Goal: Information Seeking & Learning: Learn about a topic

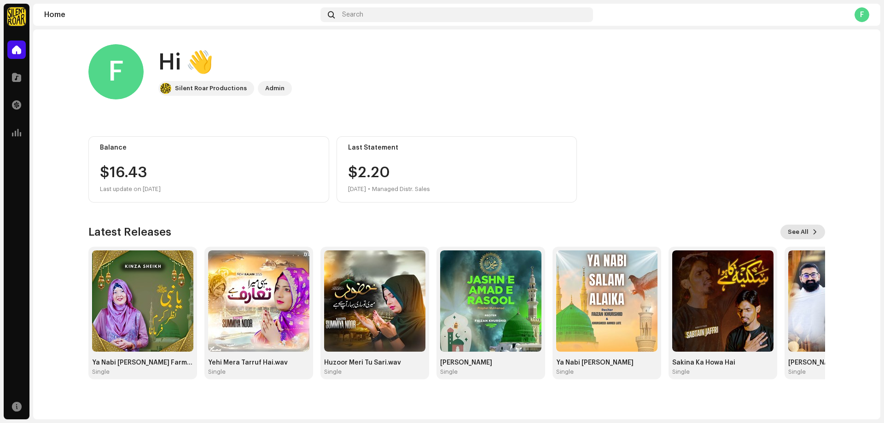
click at [803, 237] on span "See All" at bounding box center [798, 232] width 21 height 18
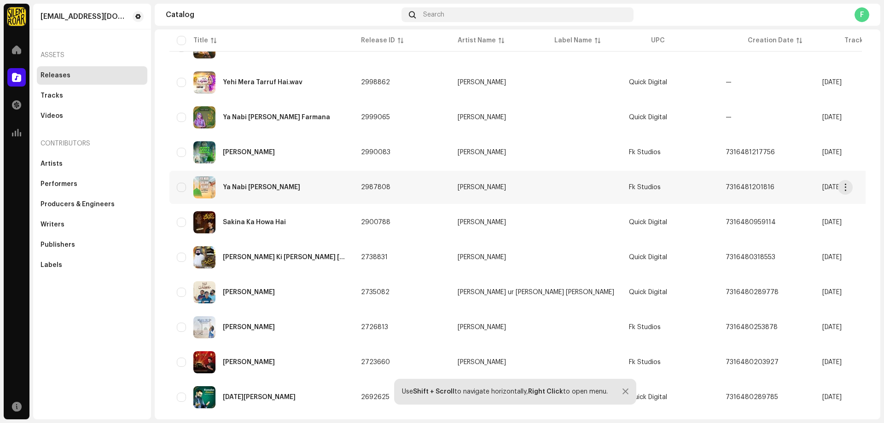
scroll to position [184, 0]
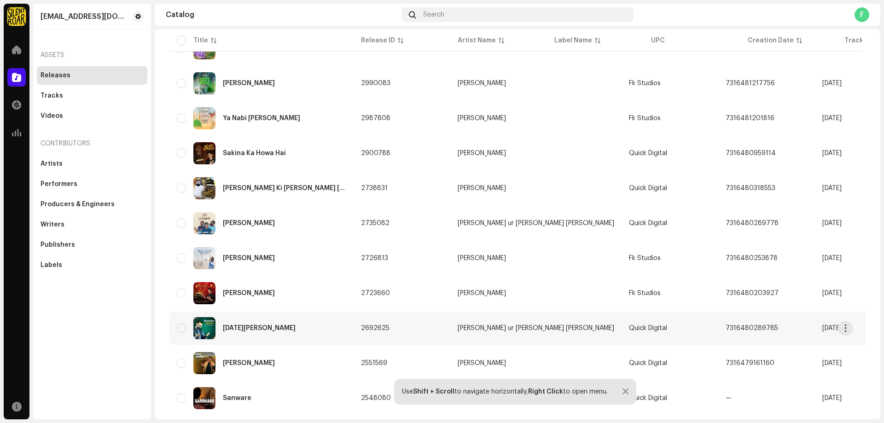
click at [254, 327] on div "[DATE][PERSON_NAME]" at bounding box center [259, 328] width 73 height 6
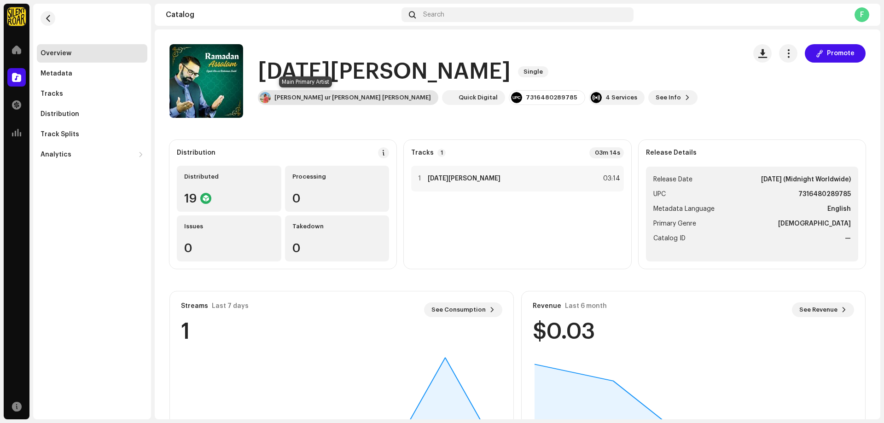
click at [314, 95] on div "[PERSON_NAME] ur [PERSON_NAME] [PERSON_NAME]" at bounding box center [352, 97] width 157 height 7
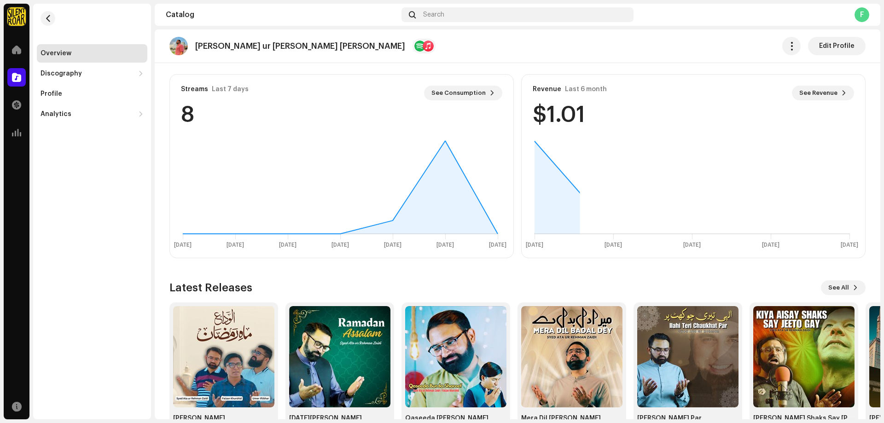
scroll to position [248, 0]
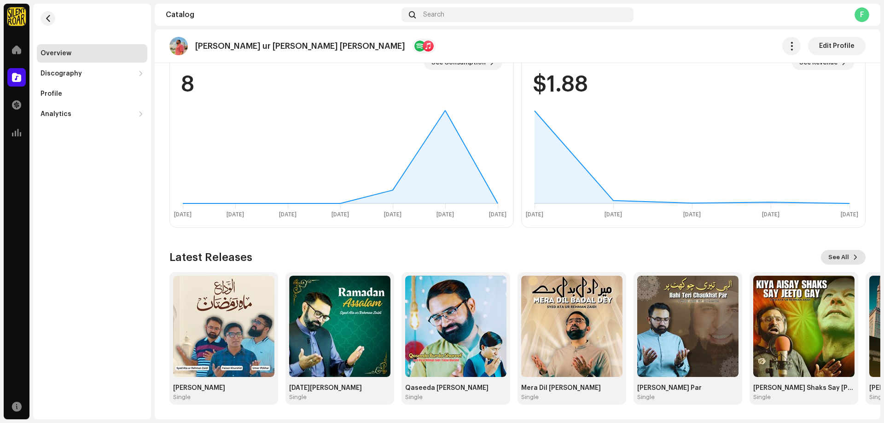
click at [845, 256] on button "See All" at bounding box center [843, 257] width 45 height 15
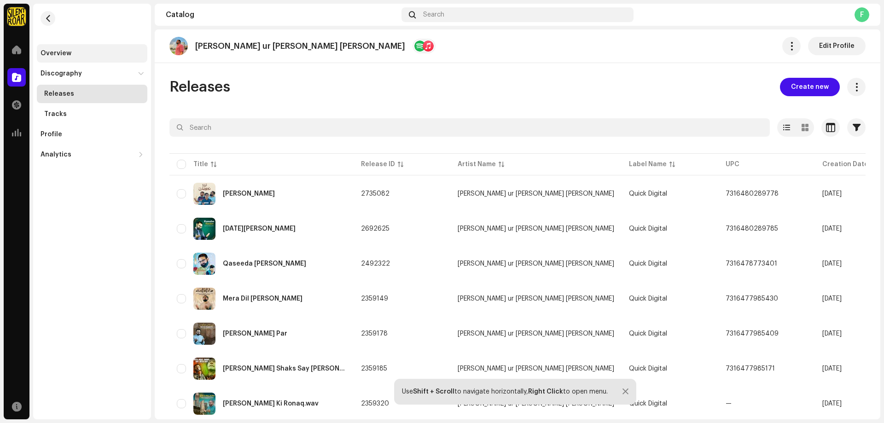
click at [63, 53] on div "Overview" at bounding box center [56, 53] width 31 height 7
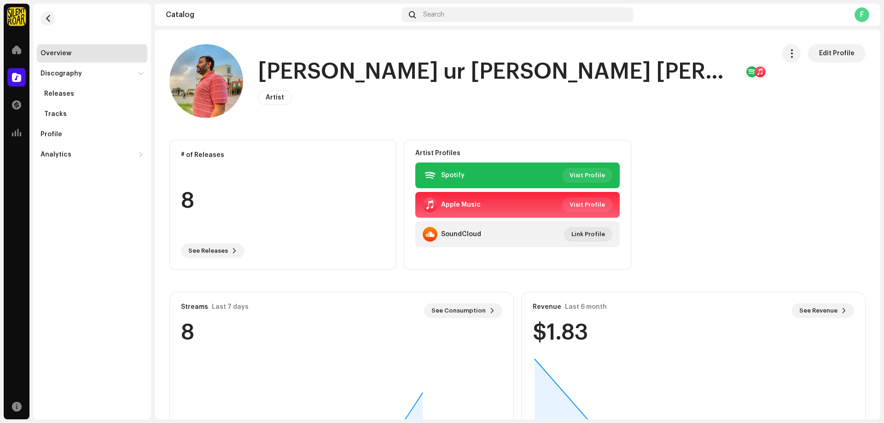
click at [63, 53] on div "Overview" at bounding box center [56, 53] width 31 height 7
click at [15, 53] on span at bounding box center [16, 49] width 9 height 7
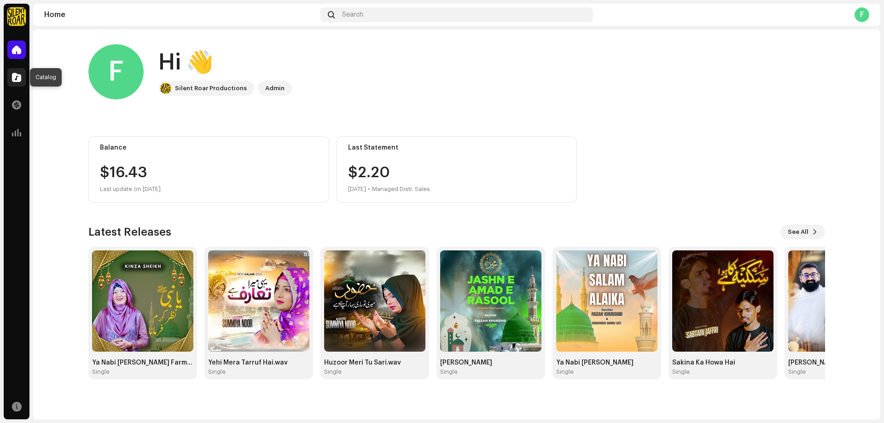
click at [24, 79] on div at bounding box center [16, 77] width 18 height 18
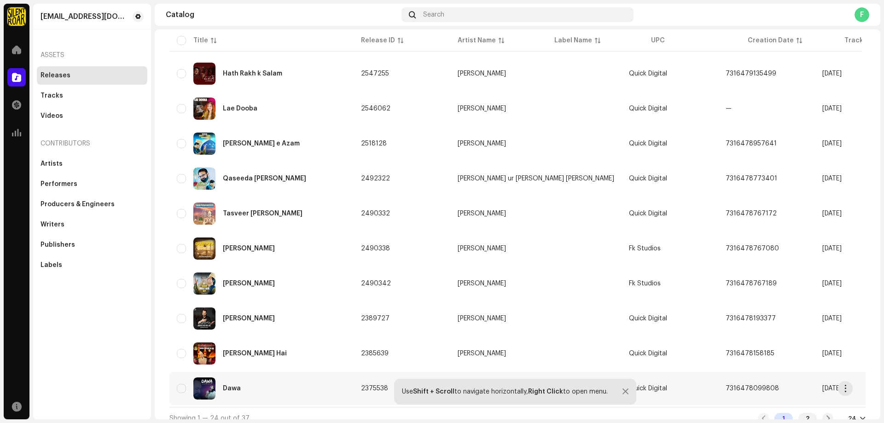
scroll to position [592, 0]
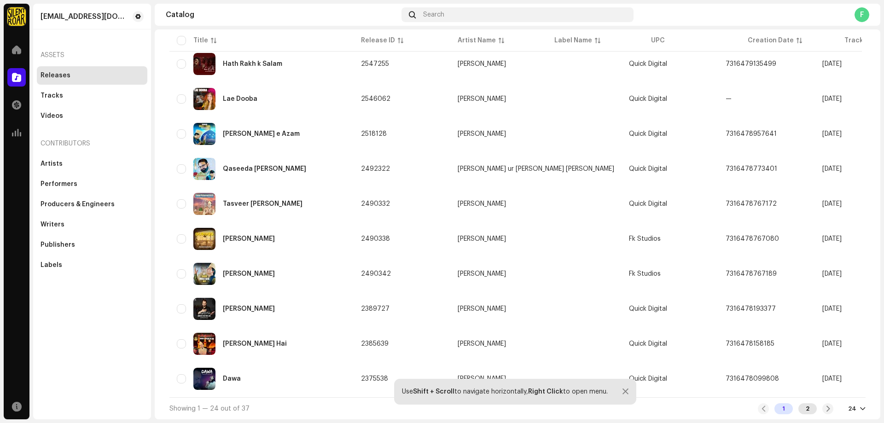
click at [802, 410] on div "2" at bounding box center [808, 408] width 18 height 11
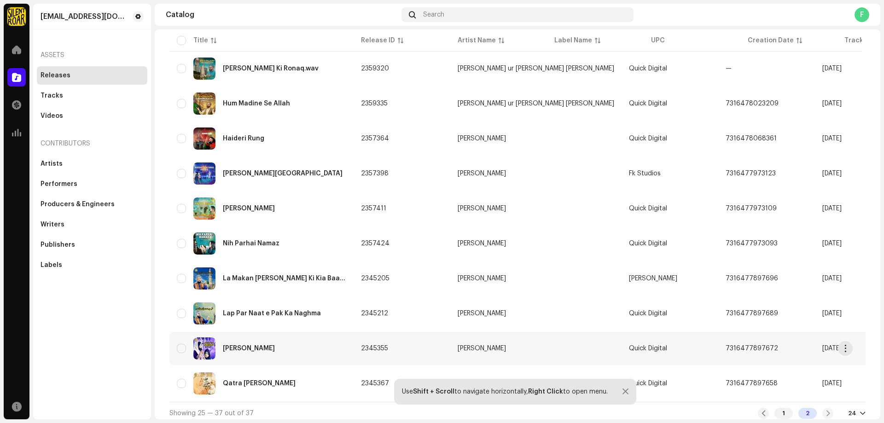
scroll to position [207, 0]
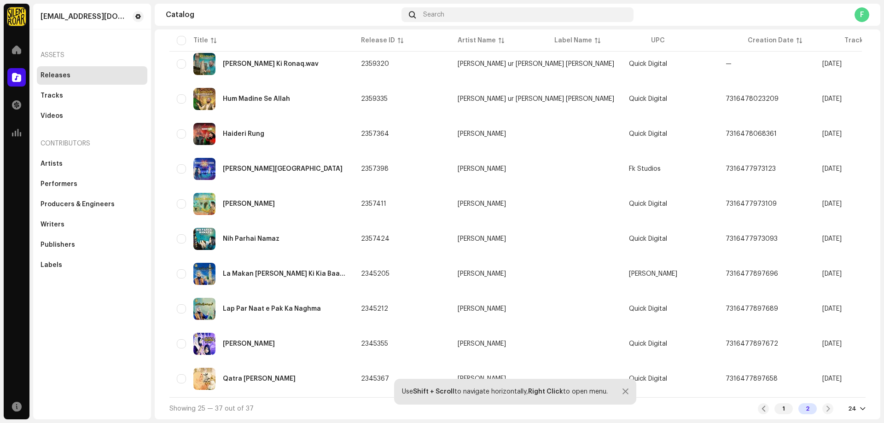
click at [823, 410] on div "1 2" at bounding box center [796, 408] width 76 height 11
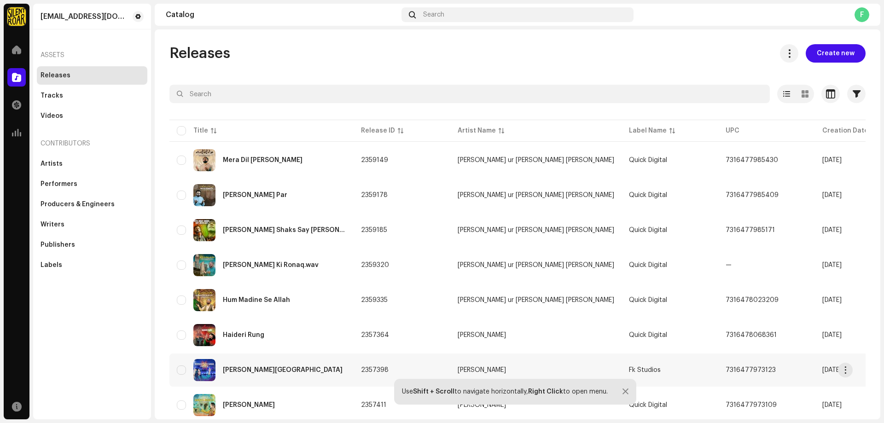
scroll to position [205, 0]
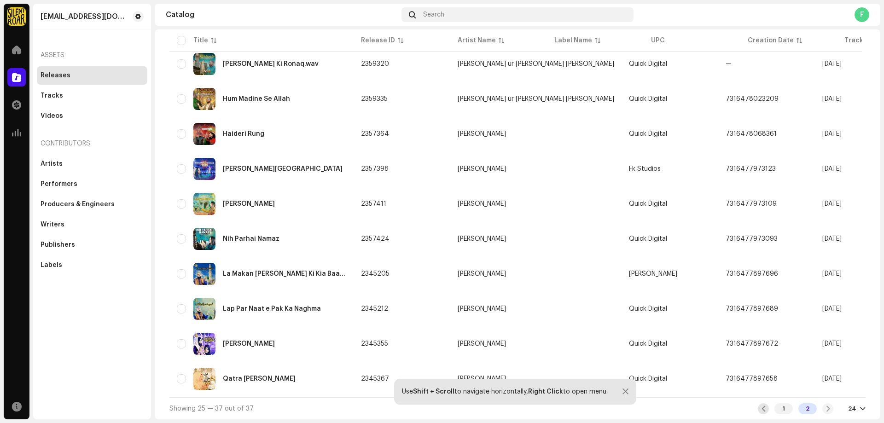
click at [761, 413] on span at bounding box center [764, 408] width 6 height 7
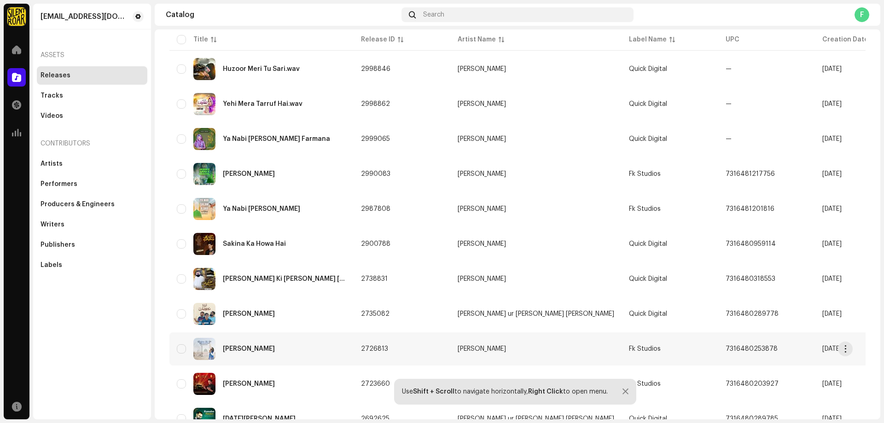
scroll to position [86, 0]
